Goal: Transaction & Acquisition: Purchase product/service

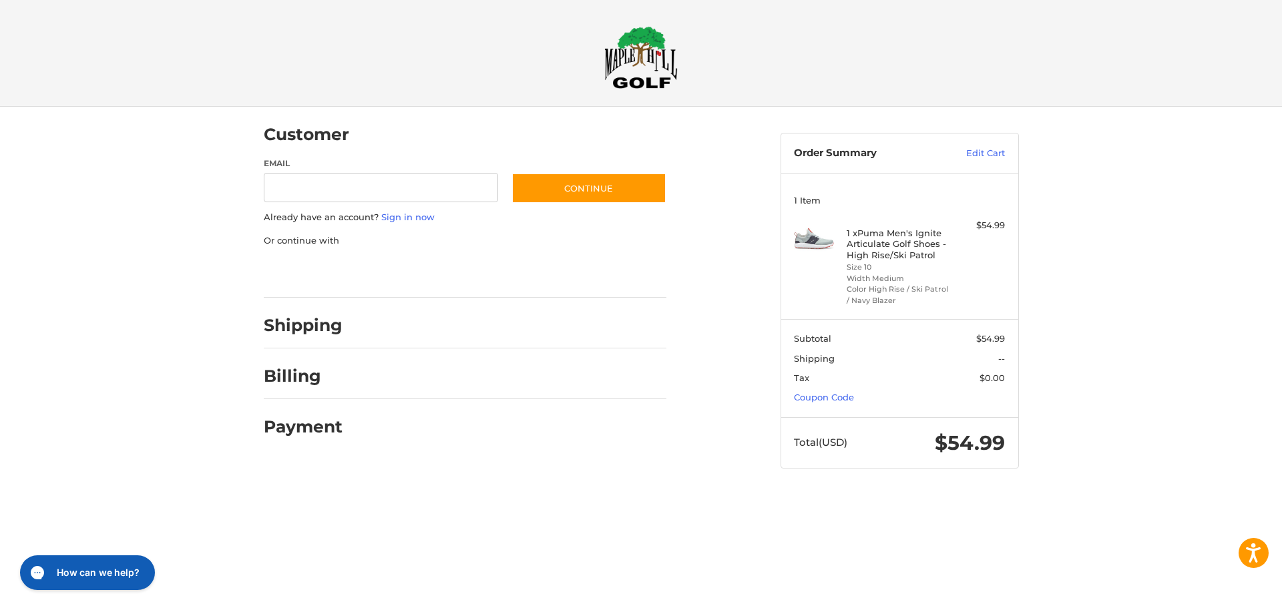
click at [896, 240] on h4 "1 x Puma Men's Ignite Articulate Golf Shoes - High Rise/Ski Patrol" at bounding box center [898, 244] width 102 height 33
